Goal: Check status: Check status

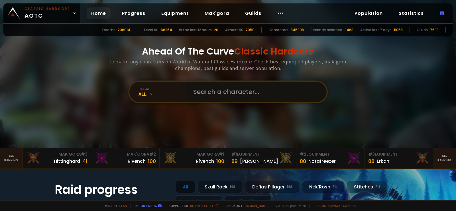
click at [232, 93] on input "text" at bounding box center [255, 92] width 130 height 21
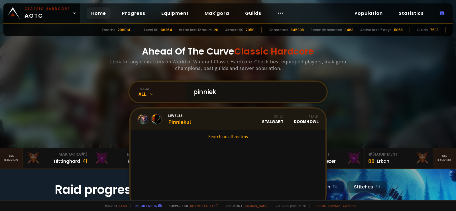
type input "pinniek"
click at [213, 118] on link "Level 35 Pinniekul Guild Stalwart Realm Doomhowl" at bounding box center [228, 119] width 195 height 22
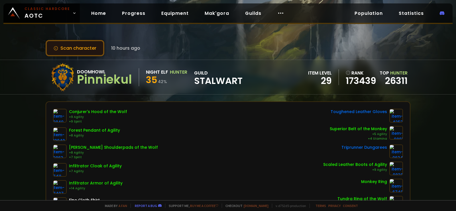
click at [82, 51] on button "Scan character" at bounding box center [75, 48] width 59 height 16
